Goal: Task Accomplishment & Management: Manage account settings

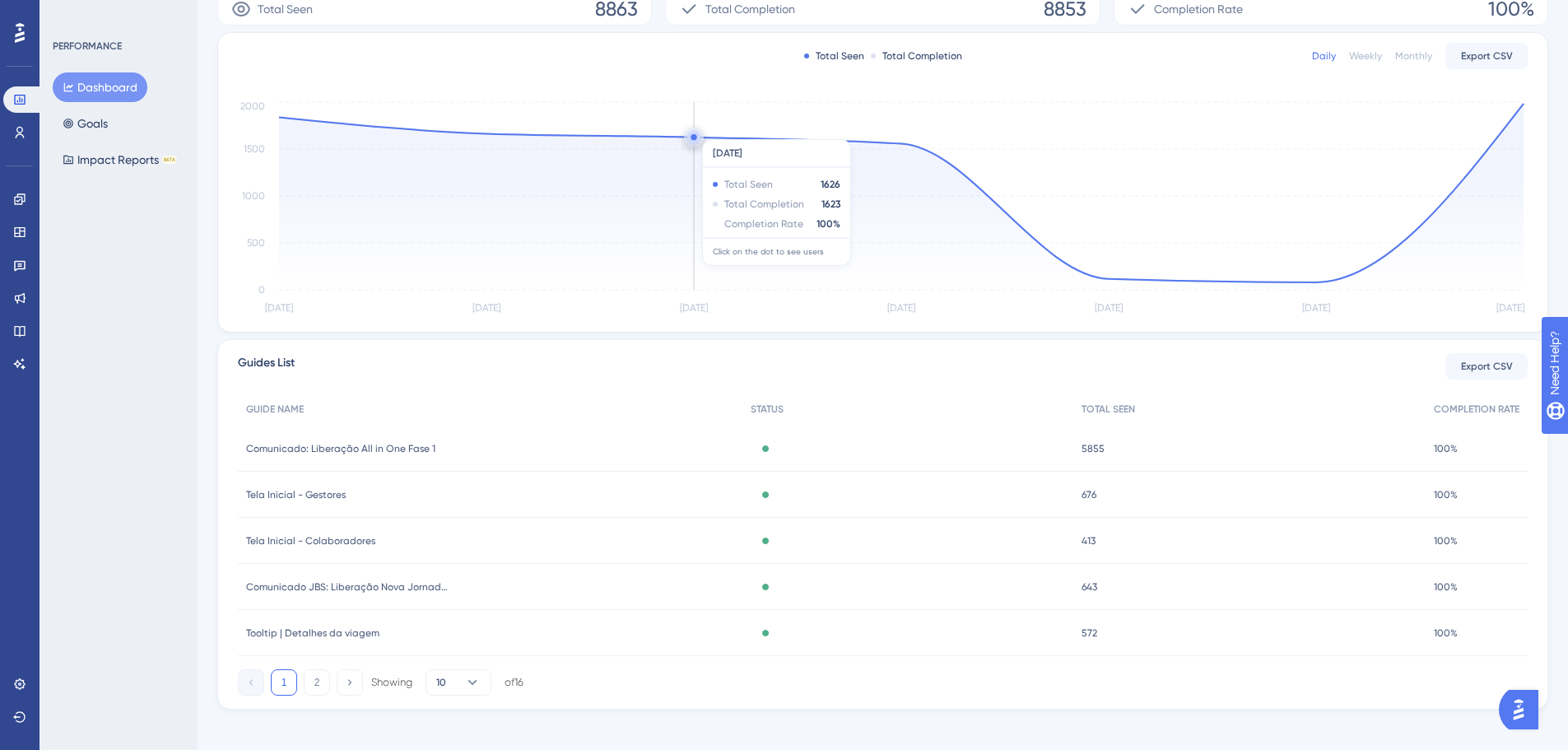
scroll to position [316, 0]
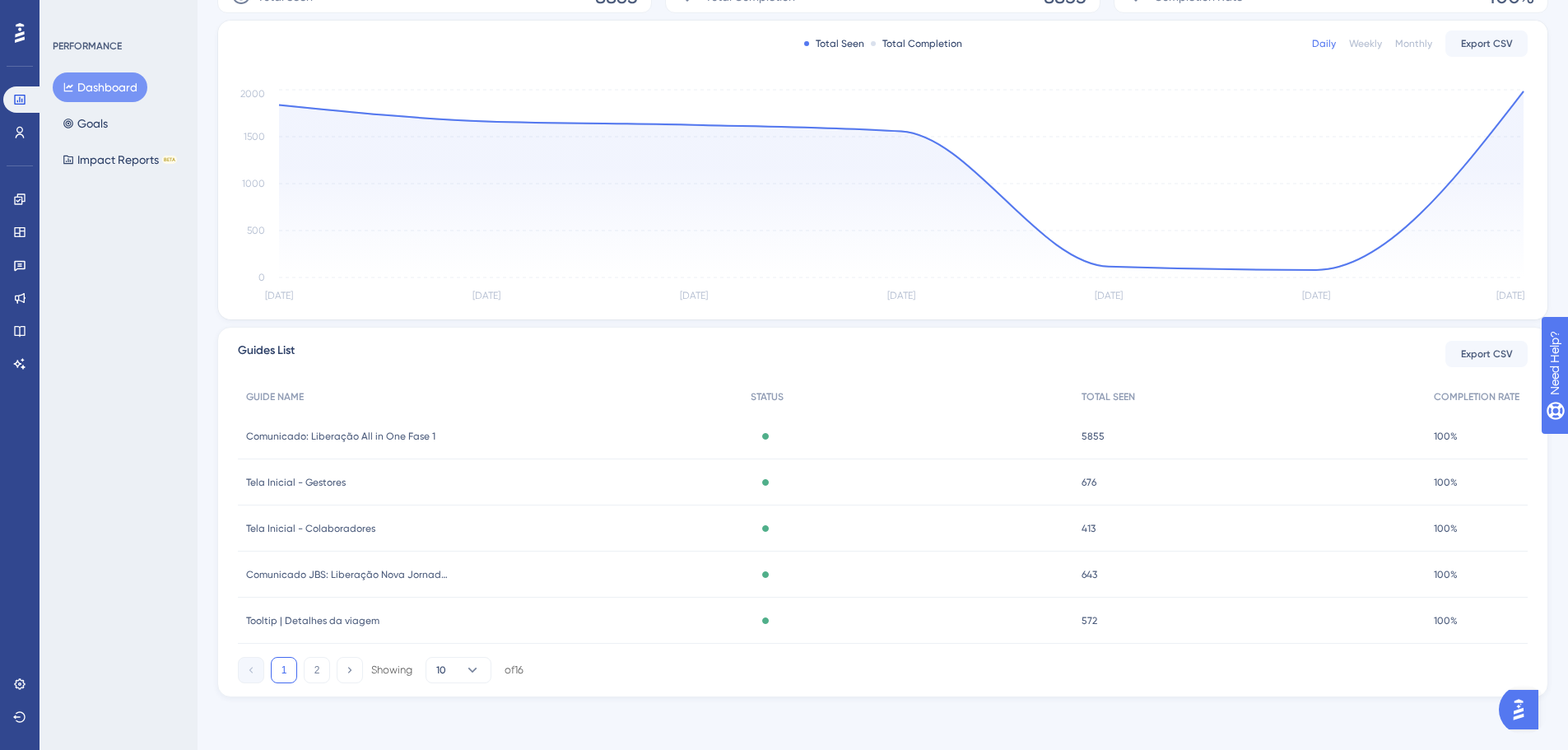
click at [497, 524] on div "Tela Inicial - Colaboradores Tela Inicial - Colaboradores" at bounding box center [490, 528] width 504 height 46
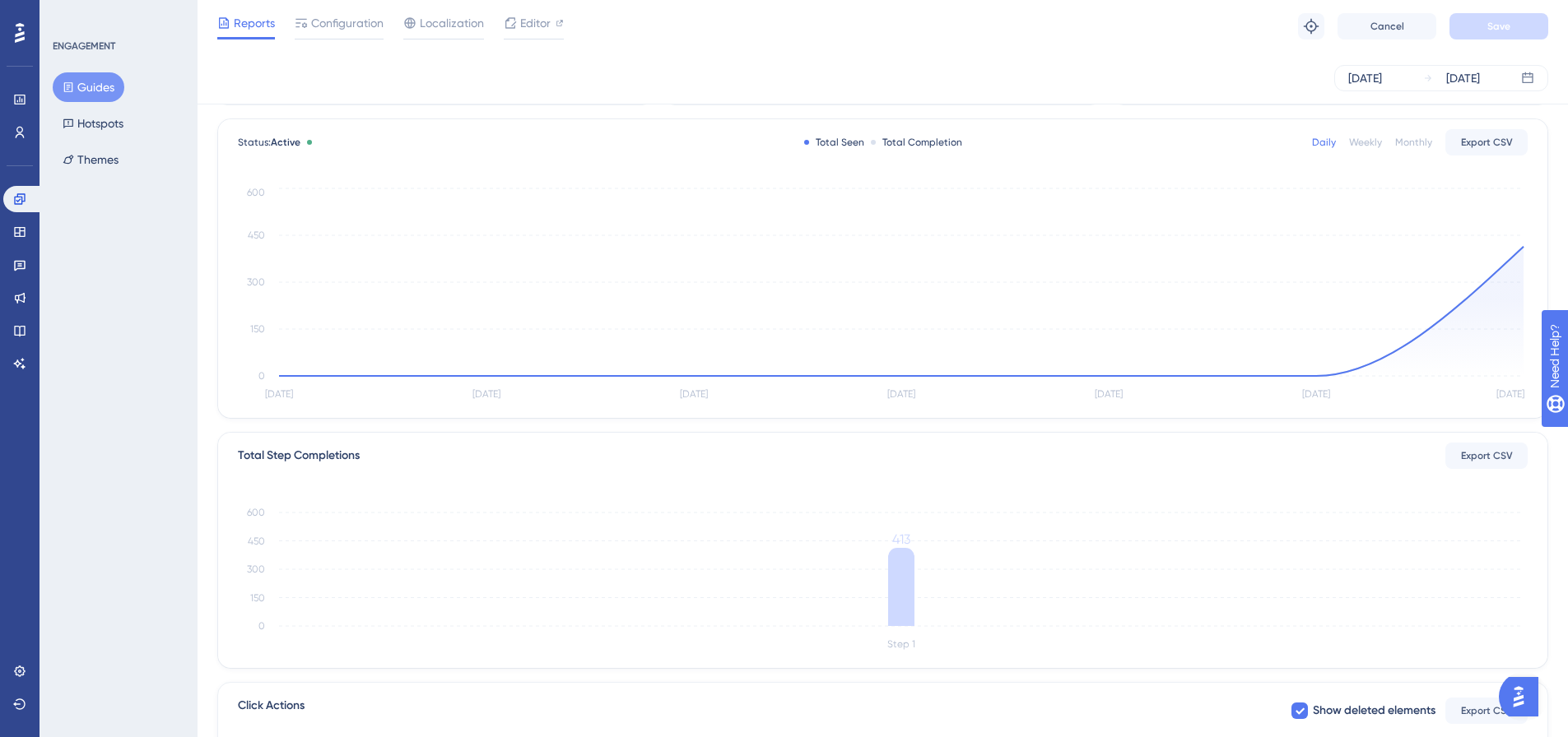
scroll to position [305, 0]
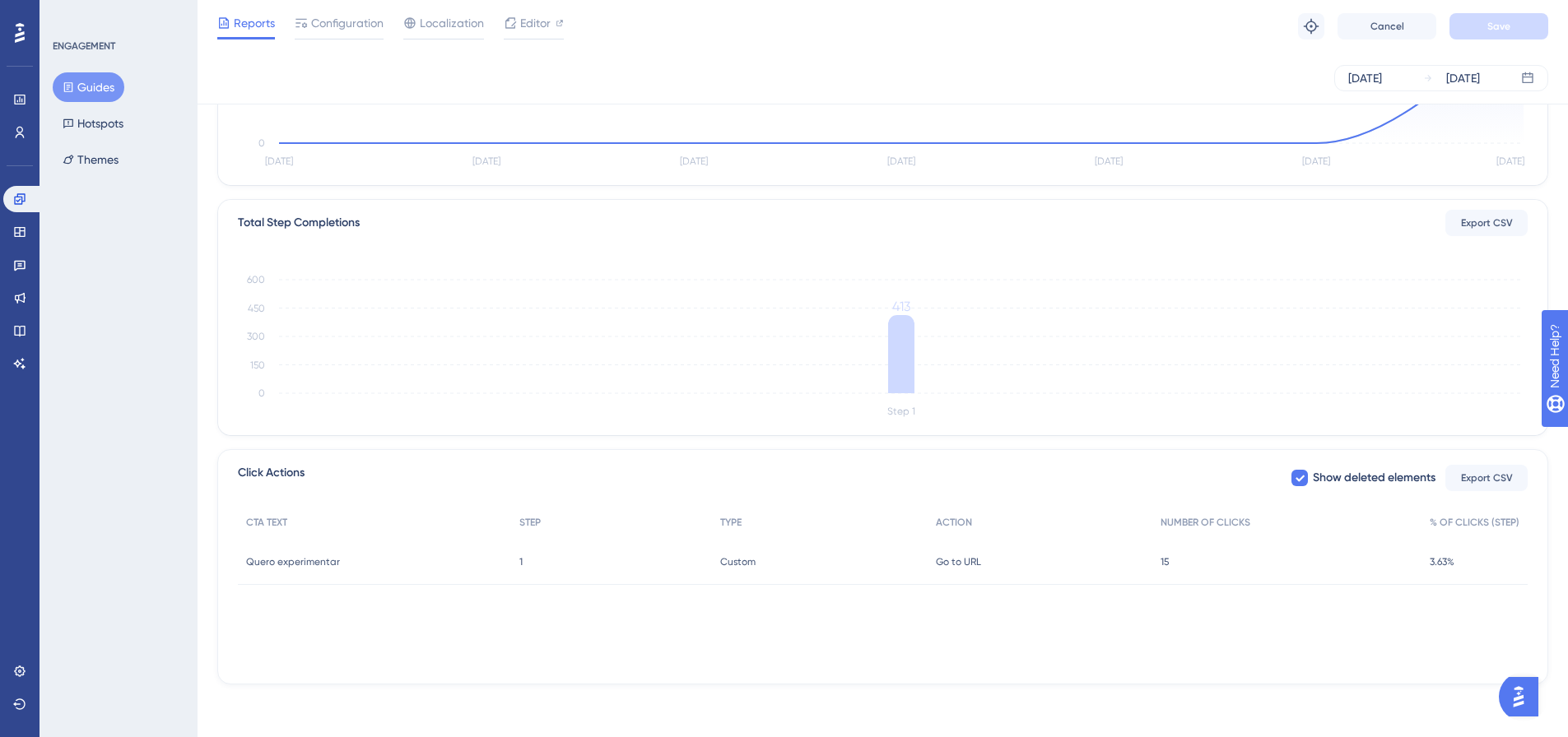
click at [838, 567] on div "Custom Custom" at bounding box center [819, 561] width 215 height 46
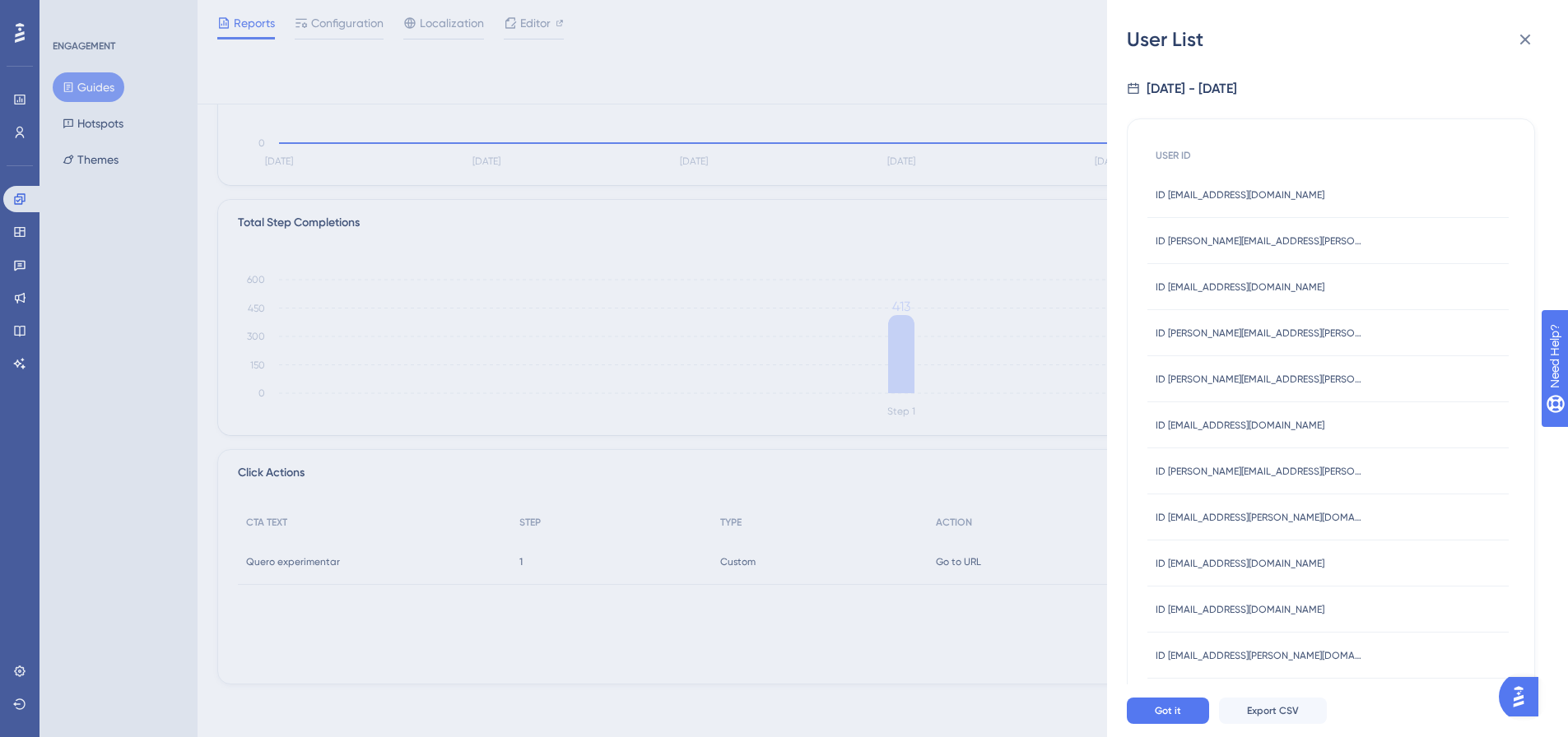
click at [634, 619] on div "User List [DATE] - [DATE] USER ID ID [EMAIL_ADDRESS][DOMAIN_NAME] ID [EMAIL_ADD…" at bounding box center [784, 368] width 1568 height 737
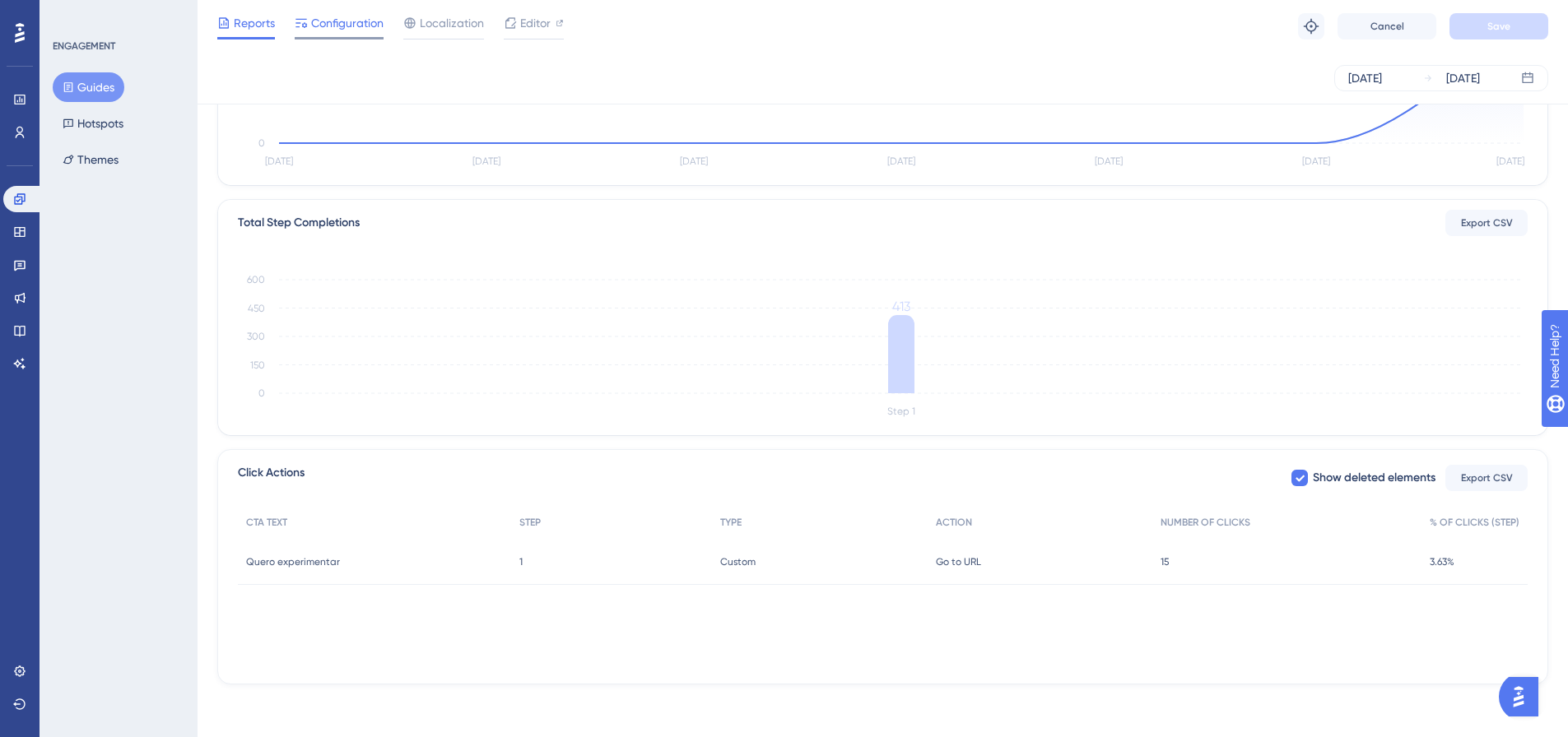
click at [317, 25] on span "Configuration" at bounding box center [347, 23] width 72 height 20
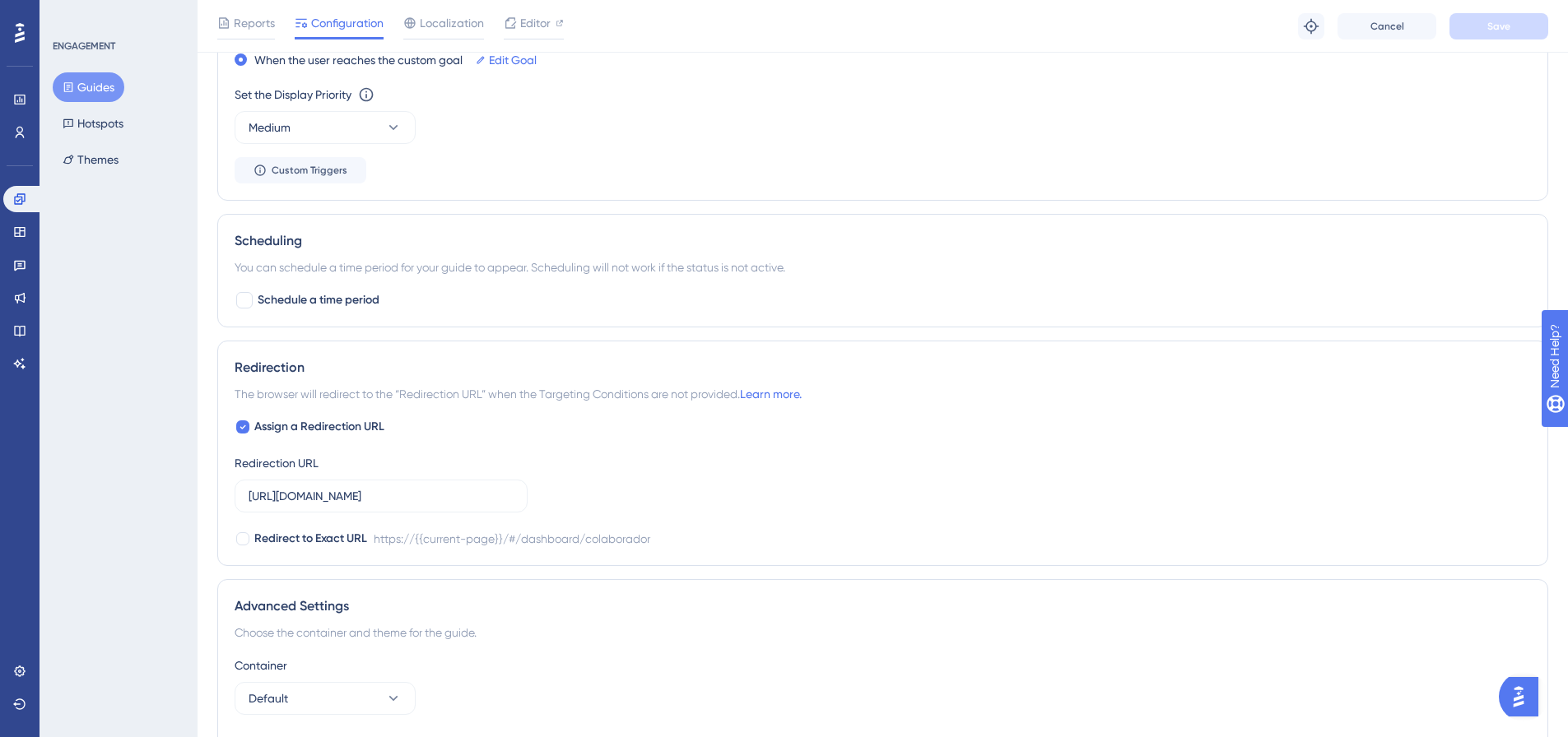
scroll to position [1275, 0]
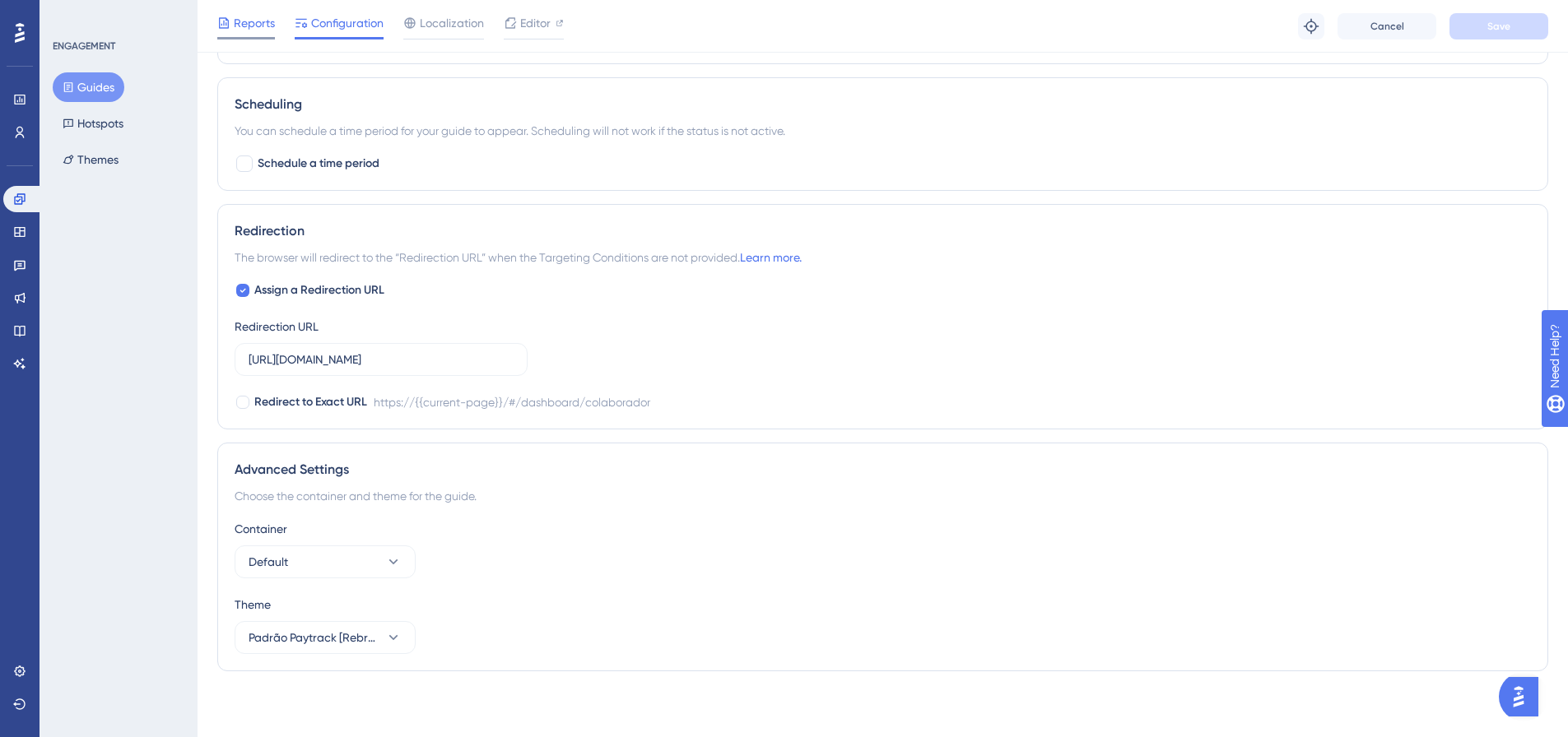
click at [229, 23] on icon at bounding box center [224, 23] width 13 height 13
